Goal: Navigation & Orientation: Go to known website

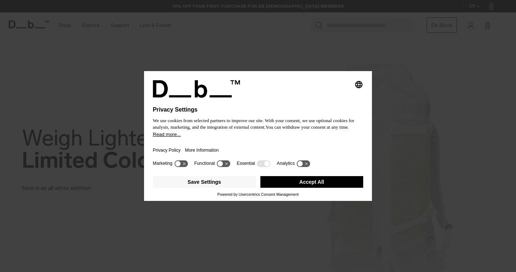
click at [322, 185] on button "Accept All" at bounding box center [311, 182] width 103 height 12
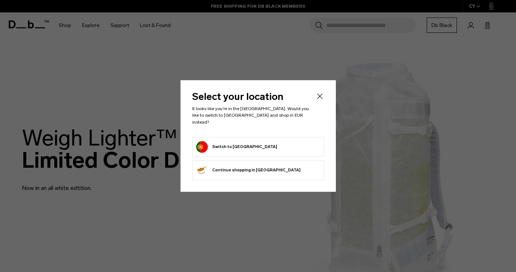
click at [238, 145] on button "Switch to [GEOGRAPHIC_DATA]" at bounding box center [236, 147] width 81 height 12
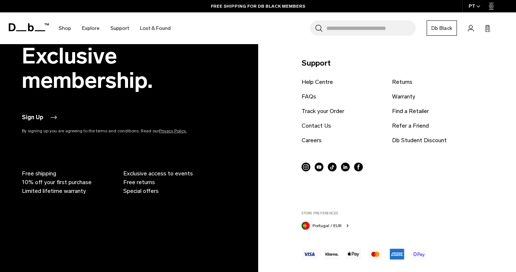
scroll to position [1496, 0]
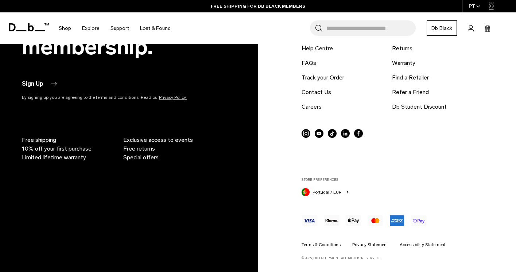
click at [329, 193] on span "Portugal / EUR" at bounding box center [327, 192] width 29 height 7
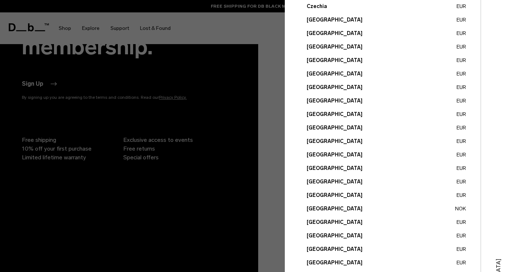
scroll to position [266, 0]
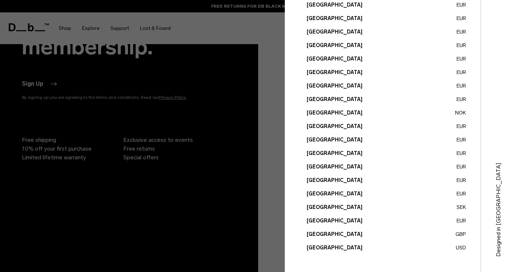
click at [331, 236] on button "[GEOGRAPHIC_DATA] GBP" at bounding box center [386, 235] width 159 height 8
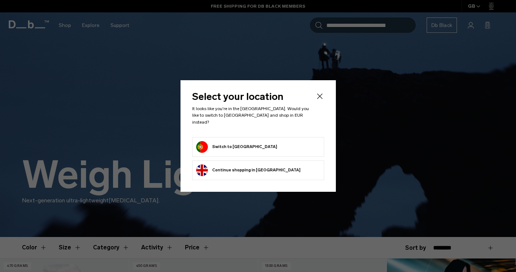
click at [318, 99] on icon "Close" at bounding box center [319, 96] width 9 height 9
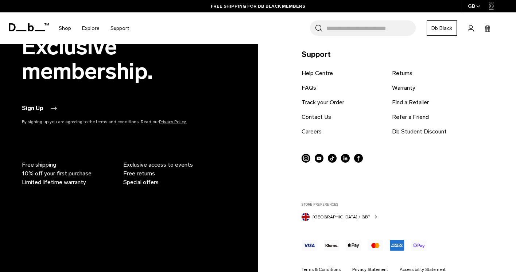
scroll to position [1106, 0]
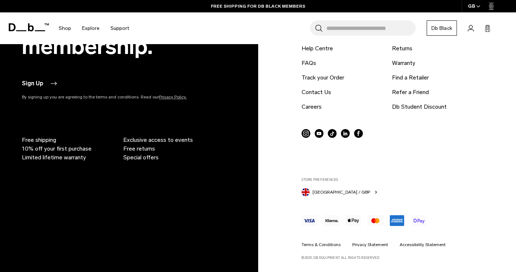
click at [352, 190] on span "United Kingdom / GBP" at bounding box center [342, 192] width 58 height 7
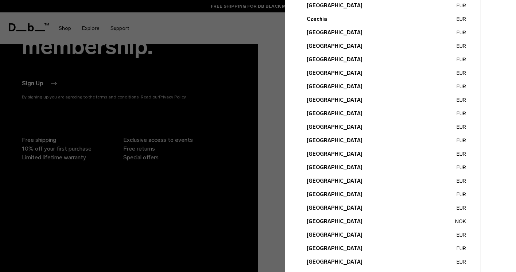
scroll to position [266, 0]
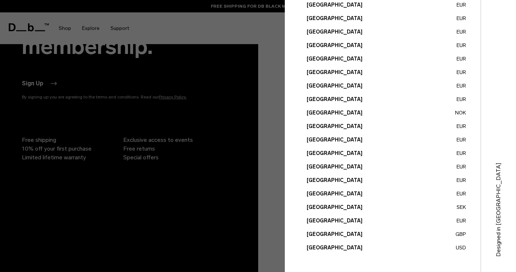
click at [334, 247] on button "United States USD" at bounding box center [386, 248] width 159 height 8
